Goal: Information Seeking & Learning: Find specific page/section

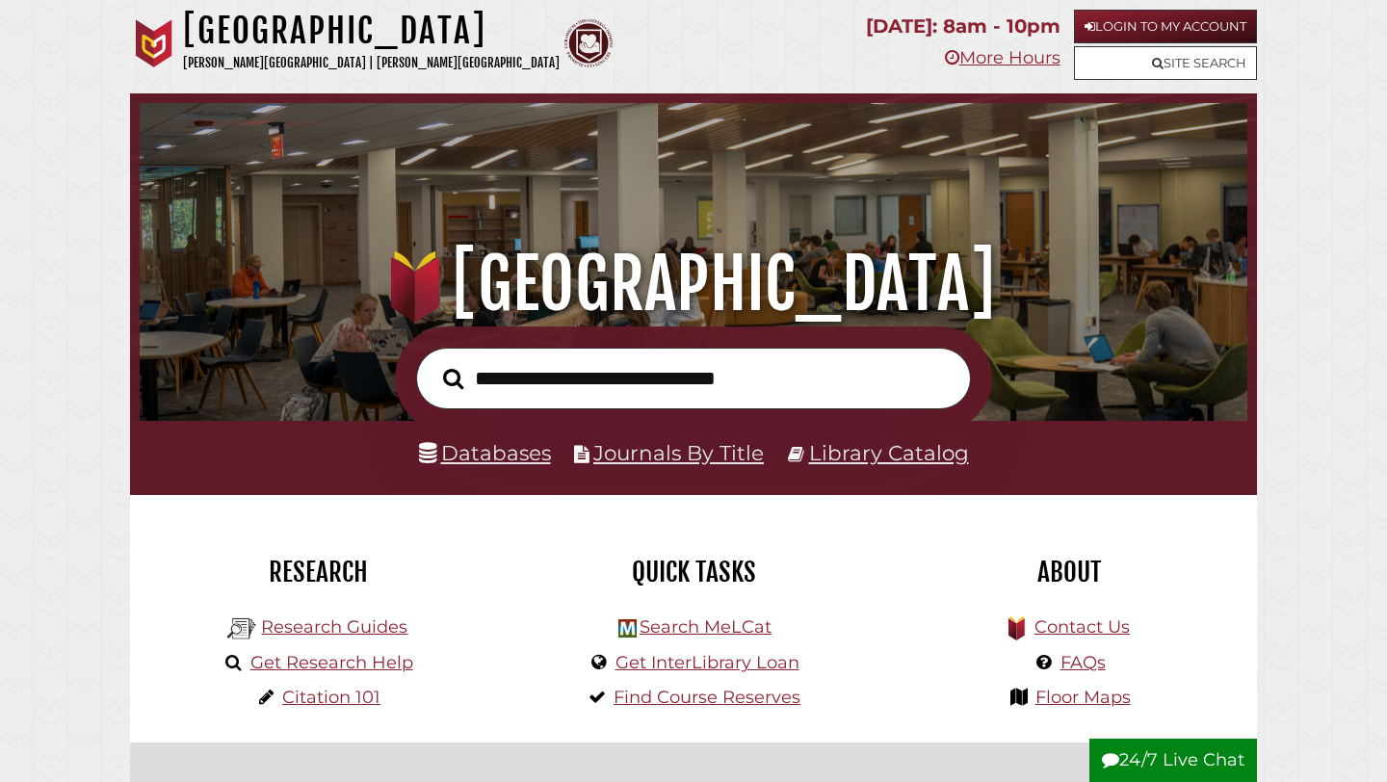
scroll to position [366, 1098]
click at [493, 456] on link "Databases" at bounding box center [485, 452] width 132 height 25
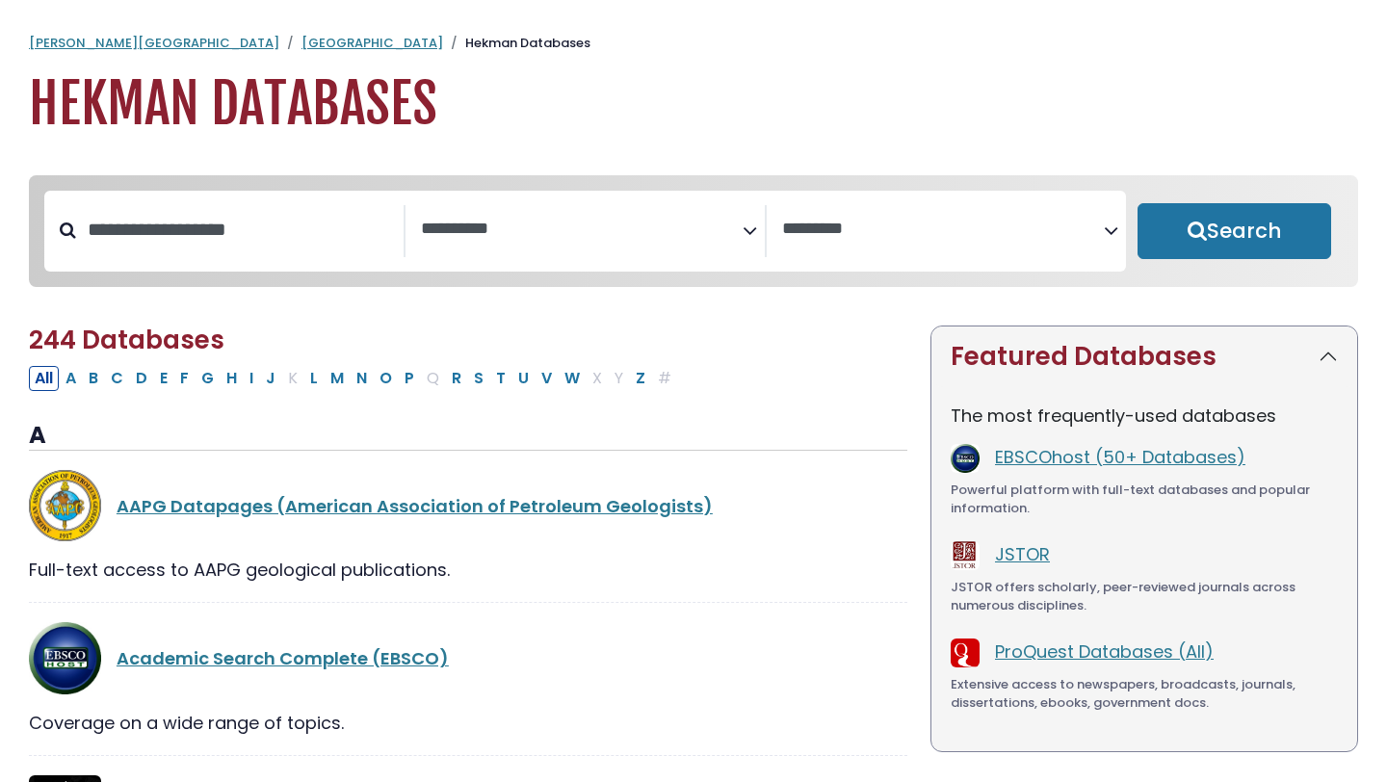
select select "Database Subject Filter"
select select "Database Vendors Filter"
click at [227, 231] on input "Search database by title or keyword" at bounding box center [239, 230] width 327 height 32
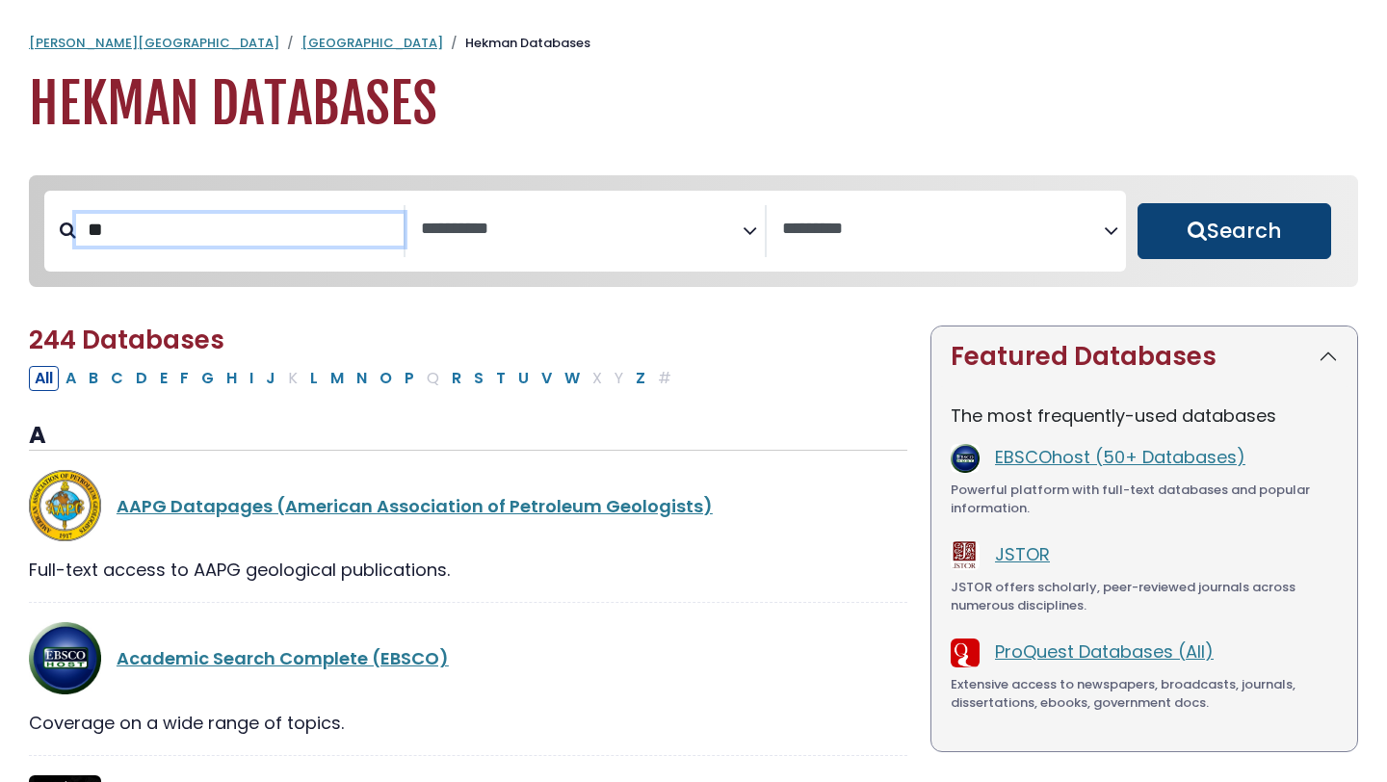
type input "**"
click at [1178, 228] on button "Search" at bounding box center [1234, 231] width 194 height 56
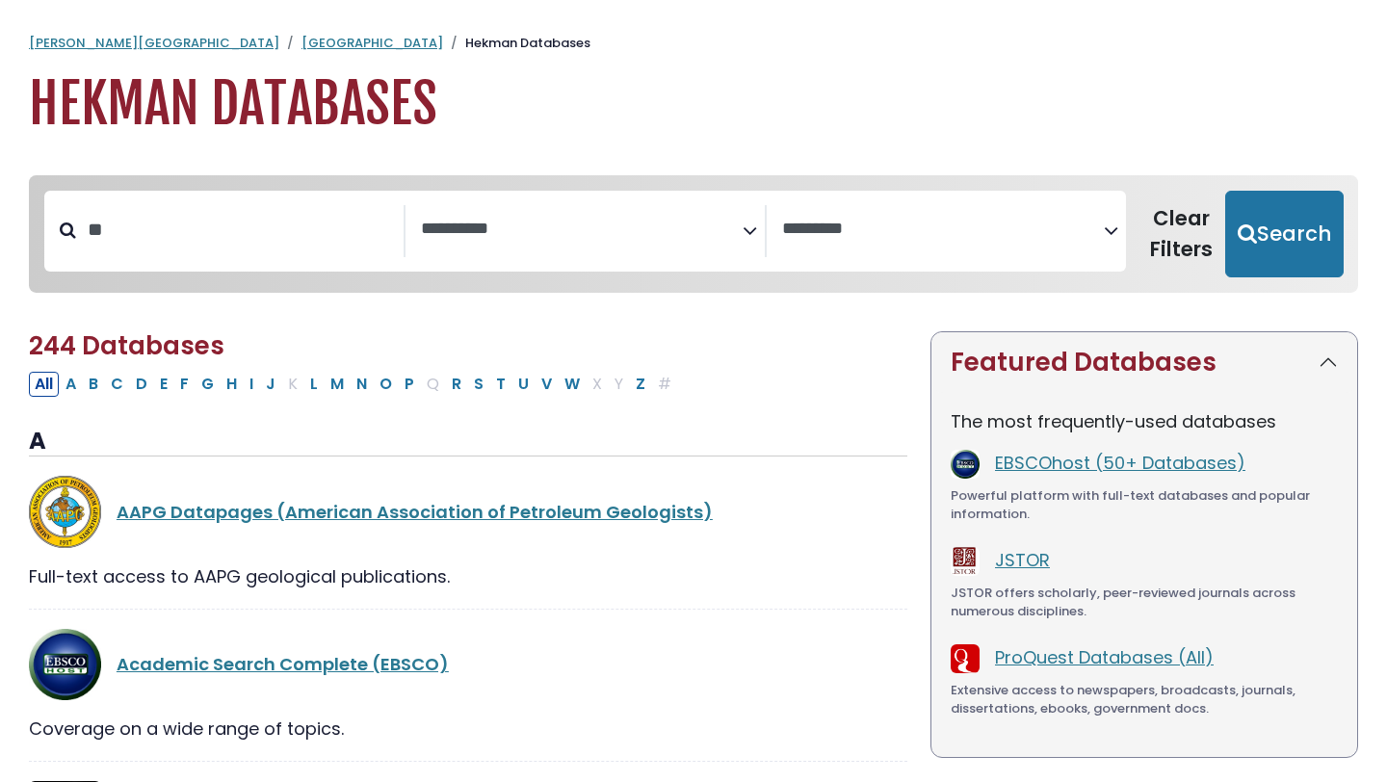
select select "Database Subject Filter"
select select "Database Vendors Filter"
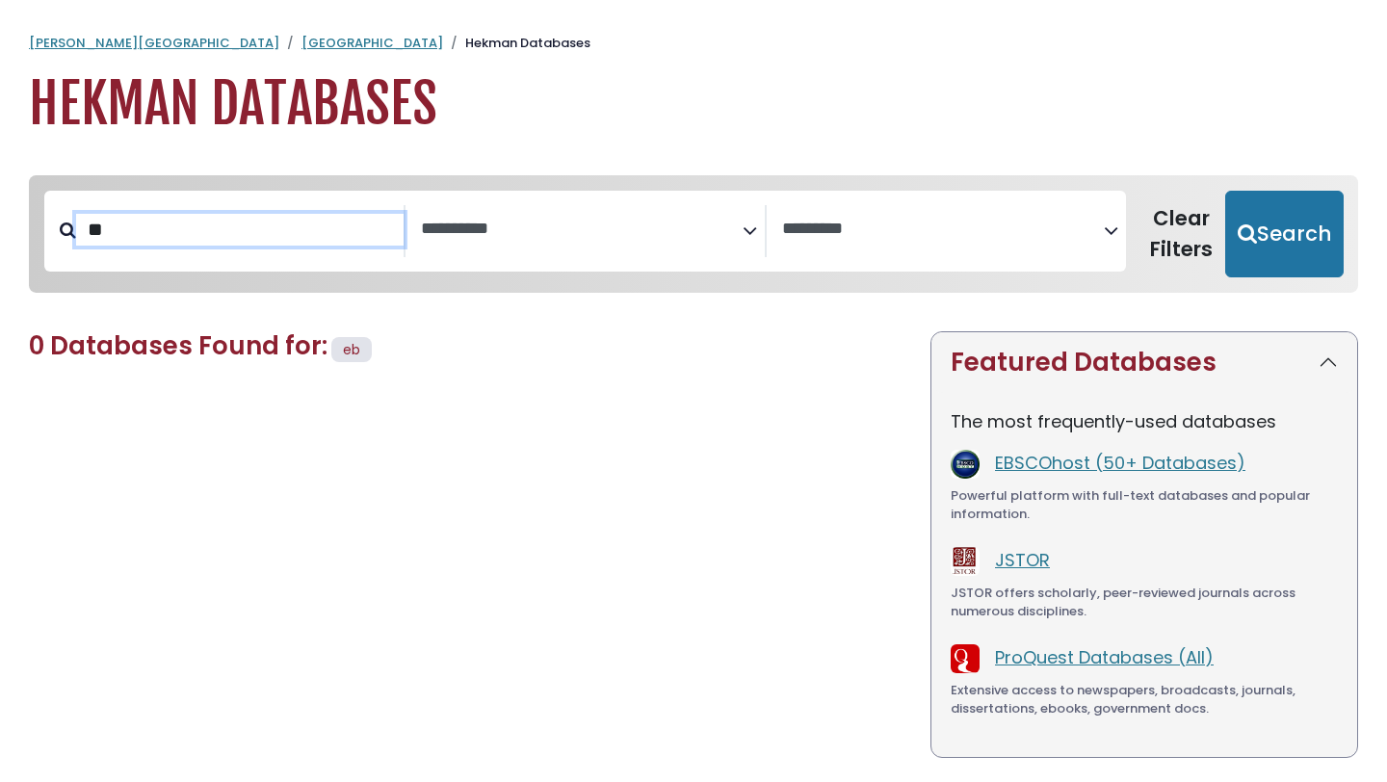
click at [200, 230] on input "**" at bounding box center [239, 230] width 327 height 32
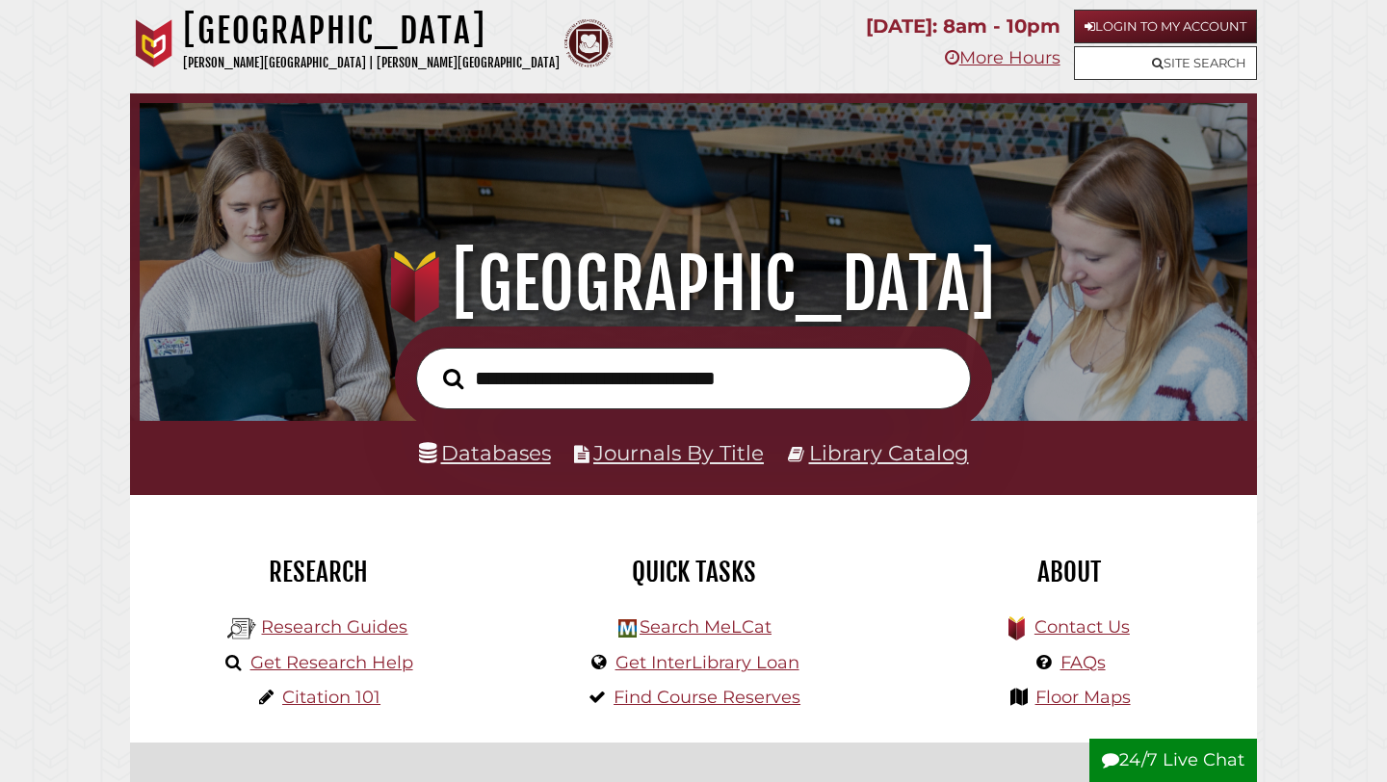
scroll to position [366, 1098]
click at [678, 455] on link "Journals By Title" at bounding box center [678, 452] width 170 height 25
